Goal: Find specific page/section: Find specific page/section

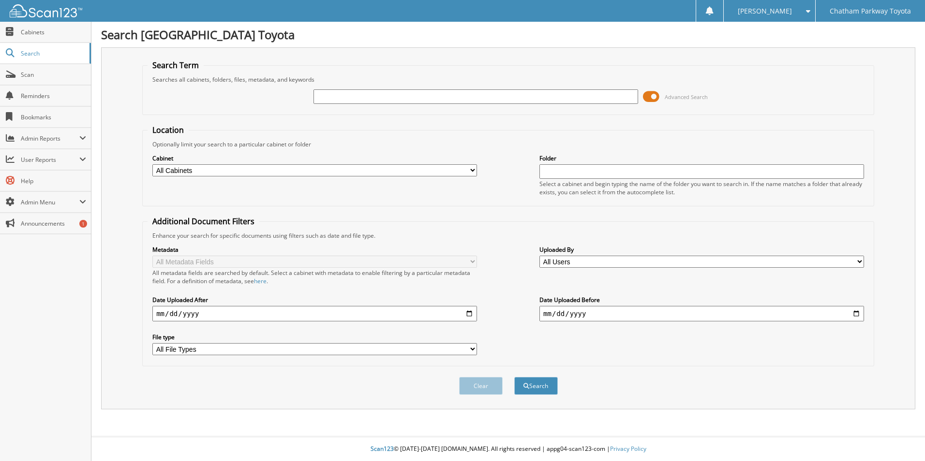
click at [325, 95] on input "text" at bounding box center [475, 96] width 325 height 15
type input "u250854"
click at [514, 377] on button "Search" at bounding box center [536, 386] width 44 height 18
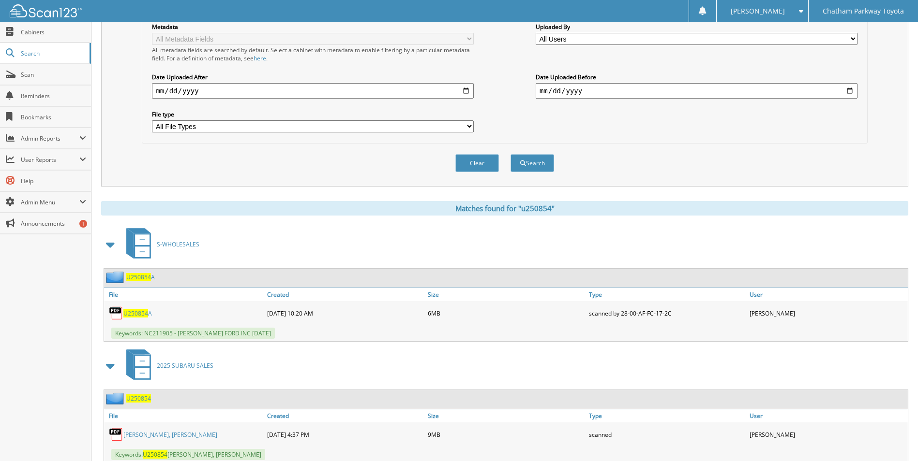
scroll to position [254, 0]
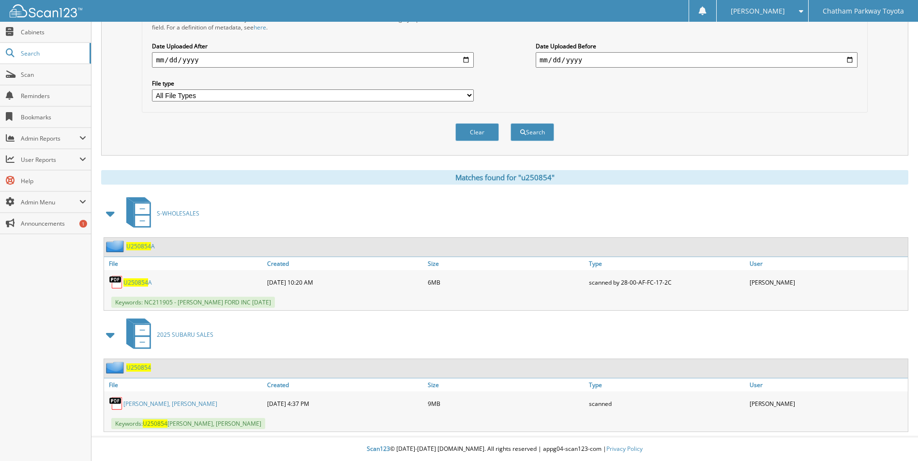
click at [156, 402] on link "[PERSON_NAME], [PERSON_NAME]" at bounding box center [170, 404] width 94 height 8
